Goal: Task Accomplishment & Management: Use online tool/utility

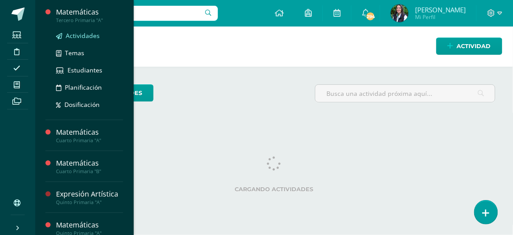
click at [76, 36] on span "Actividades" at bounding box center [83, 35] width 34 height 8
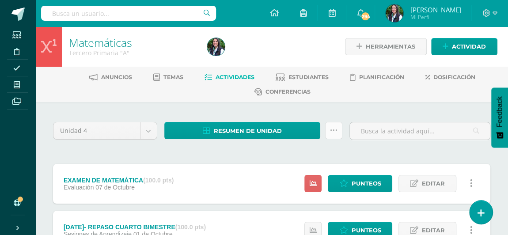
click at [332, 130] on icon at bounding box center [334, 131] width 8 height 8
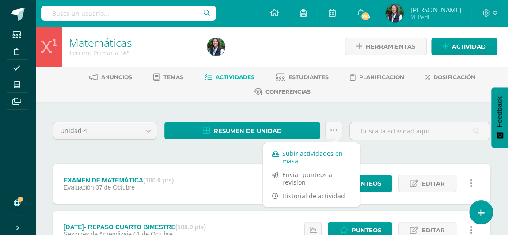
click at [315, 154] on link "Subir actividades en masa" at bounding box center [311, 157] width 97 height 21
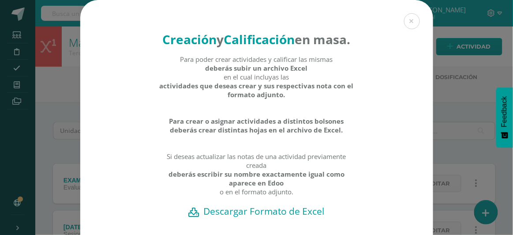
scroll to position [79, 0]
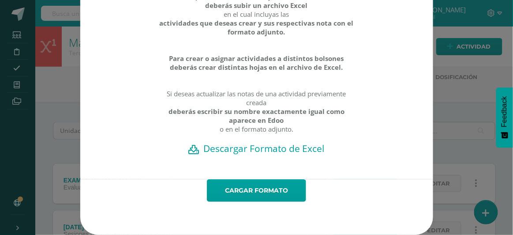
click at [232, 149] on h2 "Descargar Formato de Excel" at bounding box center [257, 148] width 322 height 12
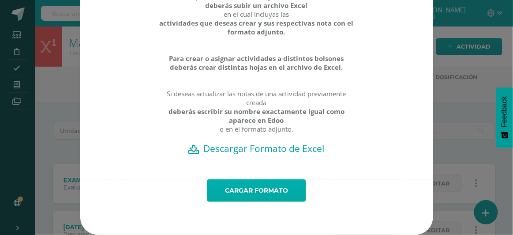
click at [252, 188] on link "Cargar formato" at bounding box center [256, 190] width 99 height 23
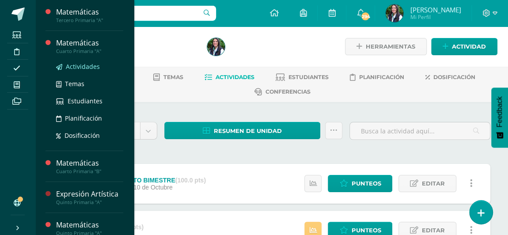
click at [70, 67] on span "Actividades" at bounding box center [83, 66] width 34 height 8
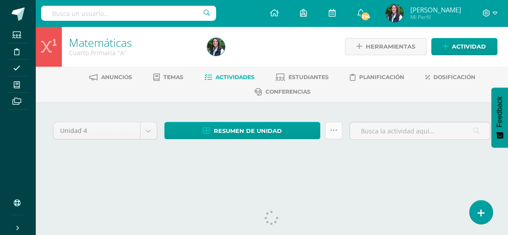
click at [336, 131] on icon at bounding box center [334, 131] width 8 height 8
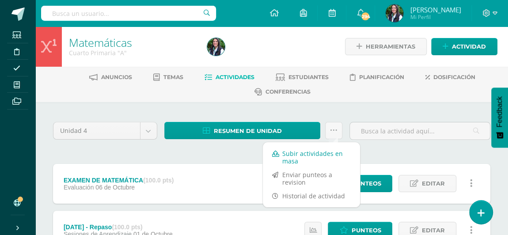
click at [316, 153] on link "Subir actividades en masa" at bounding box center [311, 157] width 97 height 21
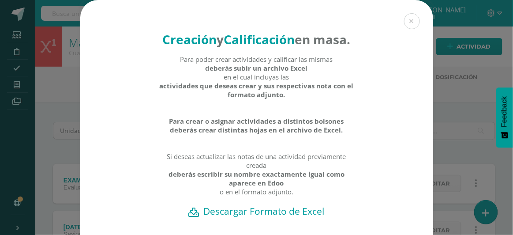
scroll to position [79, 0]
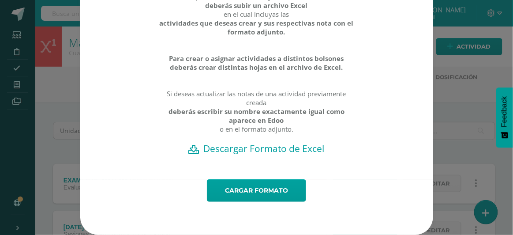
click at [279, 147] on h2 "Descargar Formato de Excel" at bounding box center [257, 148] width 322 height 12
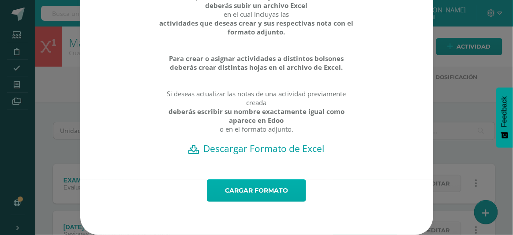
click at [261, 191] on link "Cargar formato" at bounding box center [256, 190] width 99 height 23
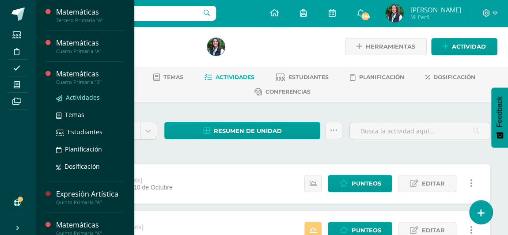
click at [80, 98] on span "Actividades" at bounding box center [83, 97] width 34 height 8
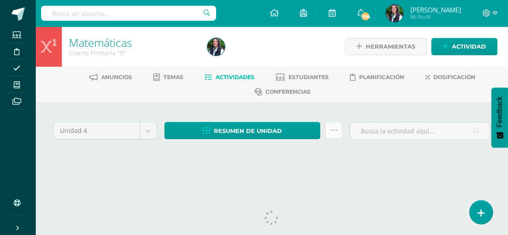
click at [329, 133] on link at bounding box center [333, 130] width 17 height 17
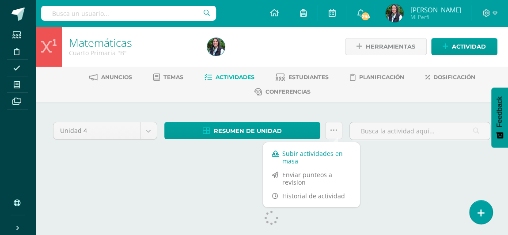
click at [306, 154] on link "Subir actividades en masa" at bounding box center [311, 157] width 97 height 21
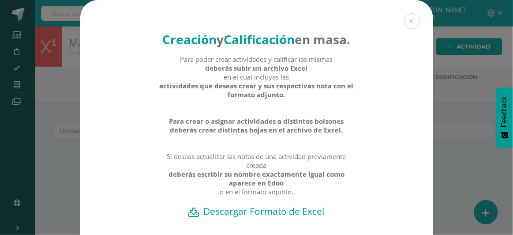
scroll to position [79, 0]
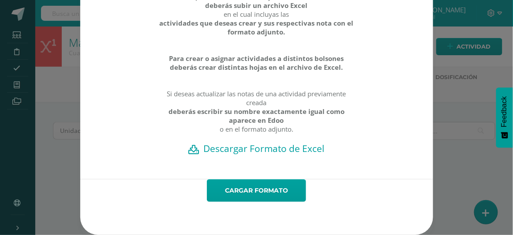
click at [269, 150] on h2 "Descargar Formato de Excel" at bounding box center [257, 148] width 322 height 12
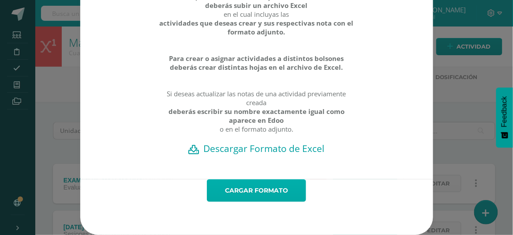
click at [270, 189] on link "Cargar formato" at bounding box center [256, 190] width 99 height 23
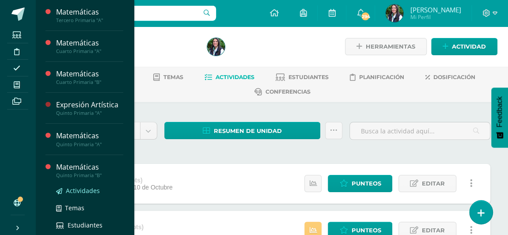
click at [77, 188] on span "Actividades" at bounding box center [83, 190] width 34 height 8
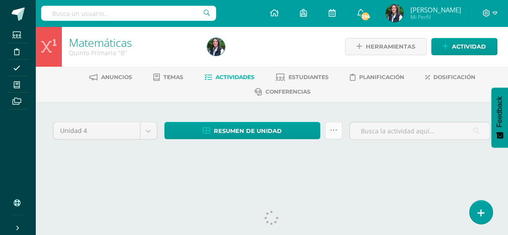
click at [336, 131] on icon at bounding box center [334, 131] width 8 height 8
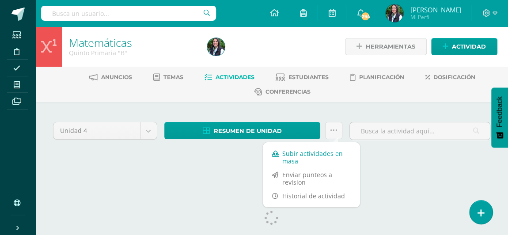
click at [306, 153] on link "Subir actividades en masa" at bounding box center [311, 157] width 97 height 21
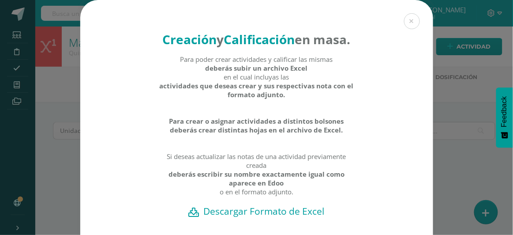
scroll to position [40, 0]
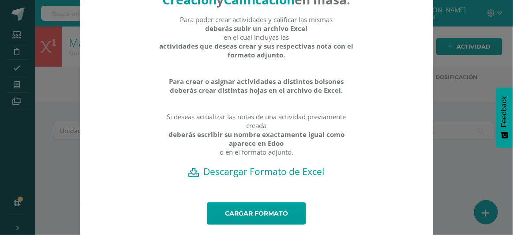
click at [260, 177] on h2 "Descargar Formato de Excel" at bounding box center [257, 171] width 322 height 12
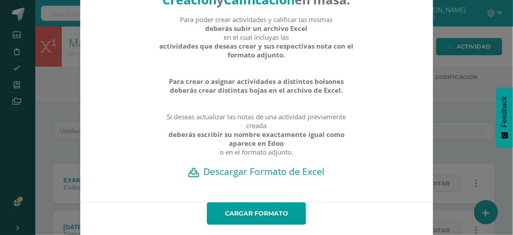
scroll to position [79, 0]
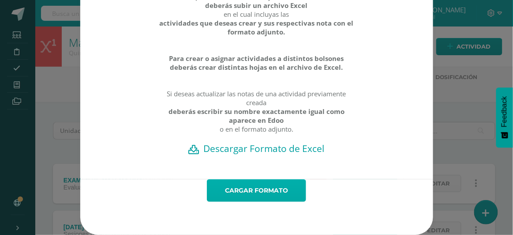
click at [267, 193] on link "Cargar formato" at bounding box center [256, 190] width 99 height 23
